Goal: Task Accomplishment & Management: Use online tool/utility

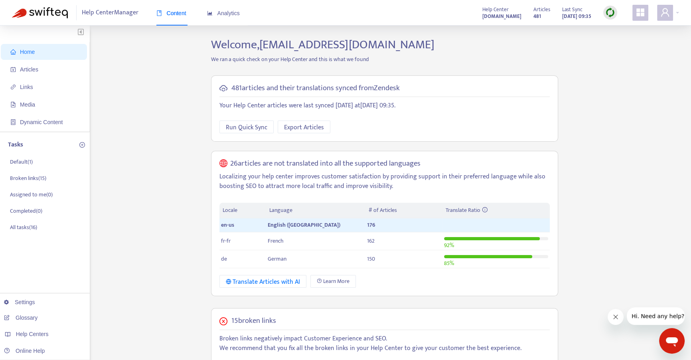
click at [504, 15] on strong "[DOMAIN_NAME]" at bounding box center [501, 16] width 39 height 9
click at [678, 10] on div at bounding box center [668, 13] width 22 height 16
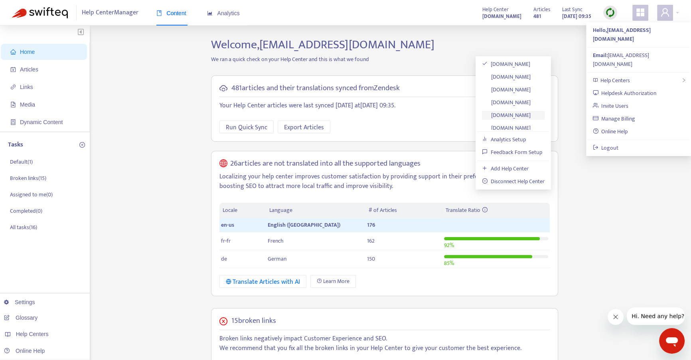
click at [531, 116] on link "[DOMAIN_NAME]" at bounding box center [506, 115] width 49 height 9
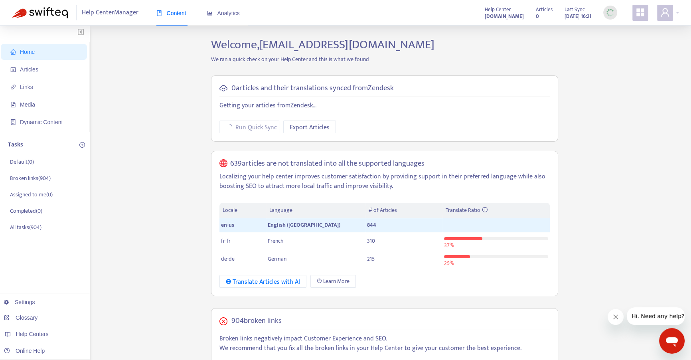
click at [242, 12] on div "Content Analytics" at bounding box center [201, 13] width 91 height 24
click at [235, 13] on span "Analytics" at bounding box center [223, 13] width 33 height 6
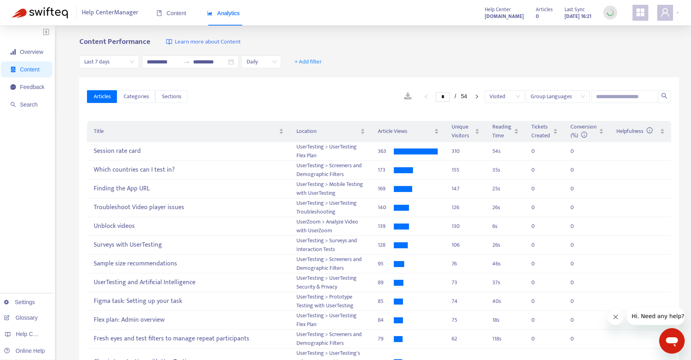
click at [134, 68] on div "Last 7 days" at bounding box center [109, 61] width 60 height 13
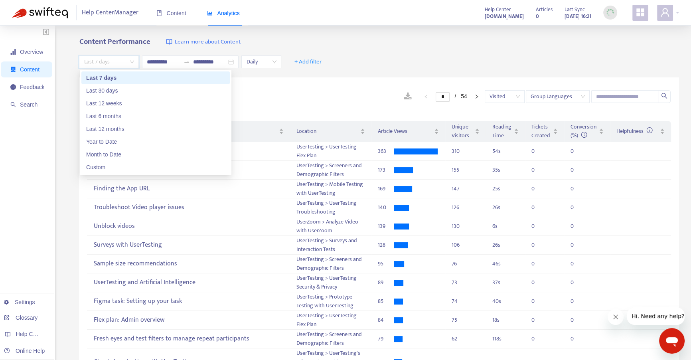
click at [134, 65] on span "Last 7 days" at bounding box center [109, 62] width 50 height 12
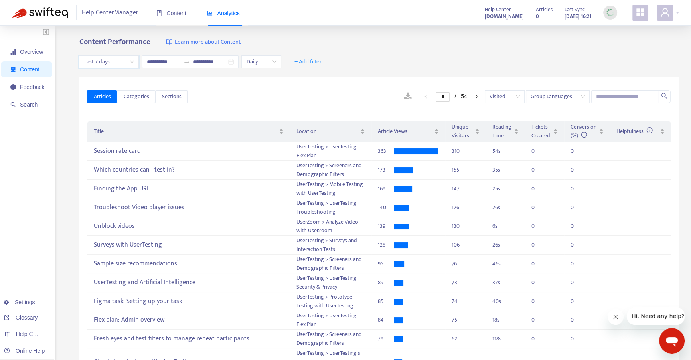
click at [134, 65] on span "Last 7 days" at bounding box center [109, 62] width 50 height 12
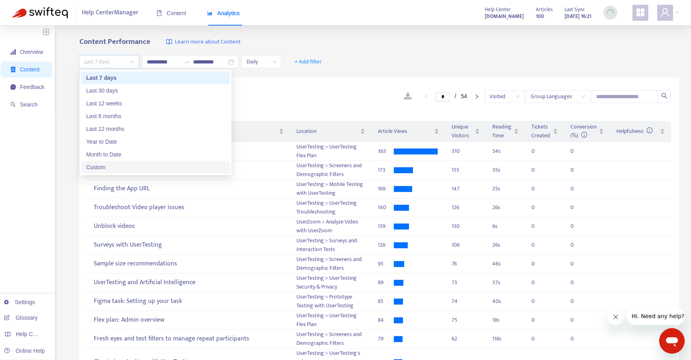
click at [136, 169] on div "Custom" at bounding box center [155, 167] width 139 height 9
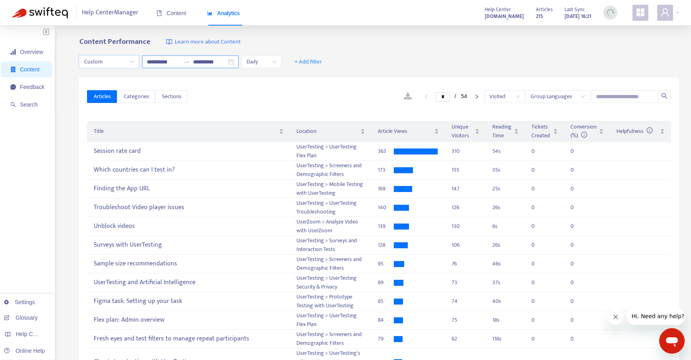
click at [159, 60] on input "**********" at bounding box center [164, 61] width 34 height 9
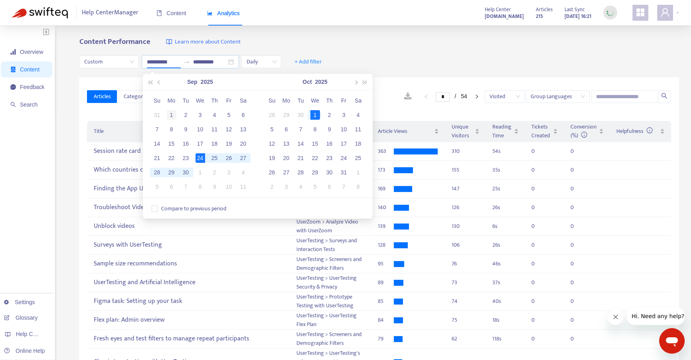
type input "**********"
click at [172, 114] on div "1" at bounding box center [172, 115] width 10 height 10
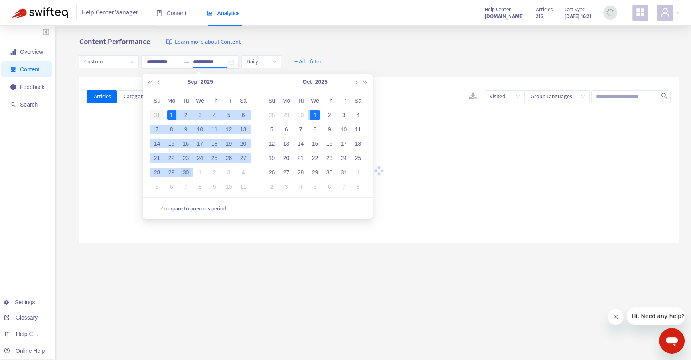
type input "**********"
click at [185, 172] on div "30" at bounding box center [186, 173] width 10 height 10
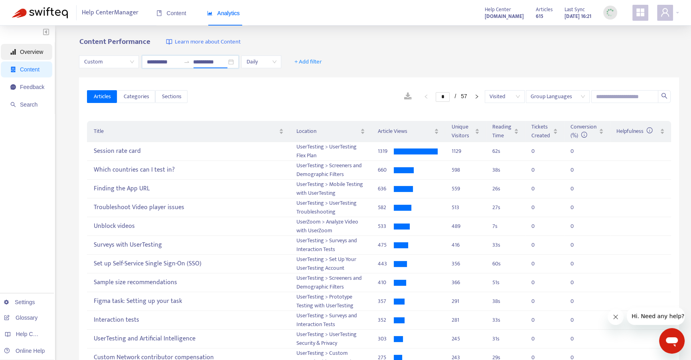
click at [27, 52] on span "Overview" at bounding box center [31, 52] width 23 height 6
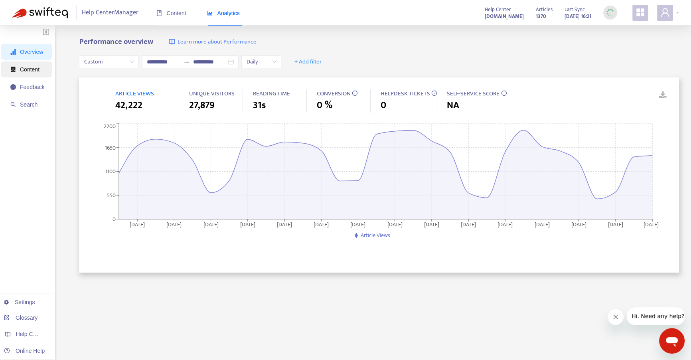
click at [25, 70] on span "Content" at bounding box center [30, 69] width 20 height 6
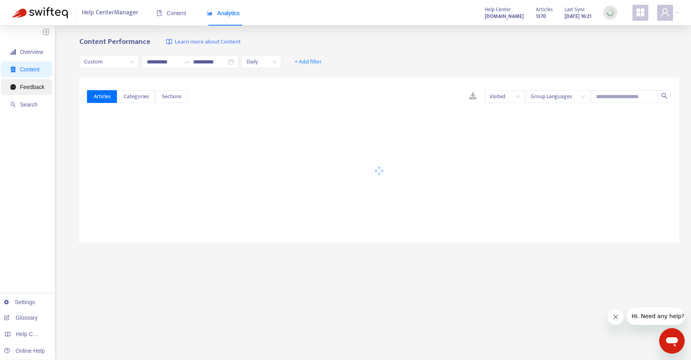
click at [29, 85] on span "Feedback" at bounding box center [32, 87] width 24 height 6
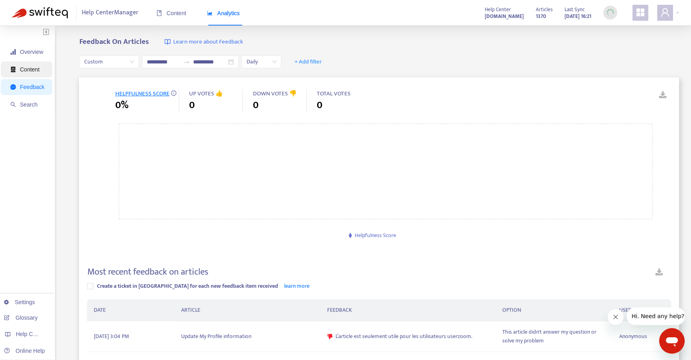
click at [32, 68] on span "Content" at bounding box center [30, 69] width 20 height 6
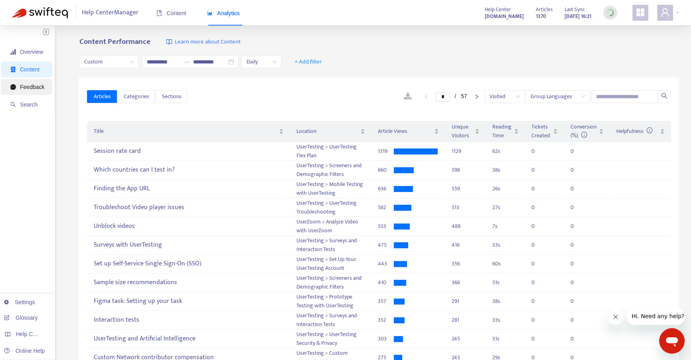
click at [26, 86] on span "Feedback" at bounding box center [32, 87] width 24 height 6
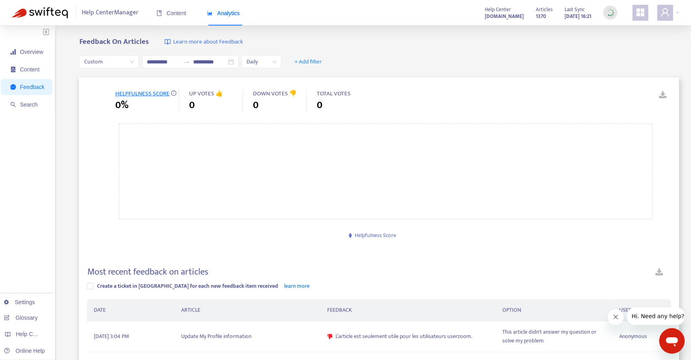
click at [660, 272] on link at bounding box center [660, 274] width 24 height 14
